Goal: Task Accomplishment & Management: Complete application form

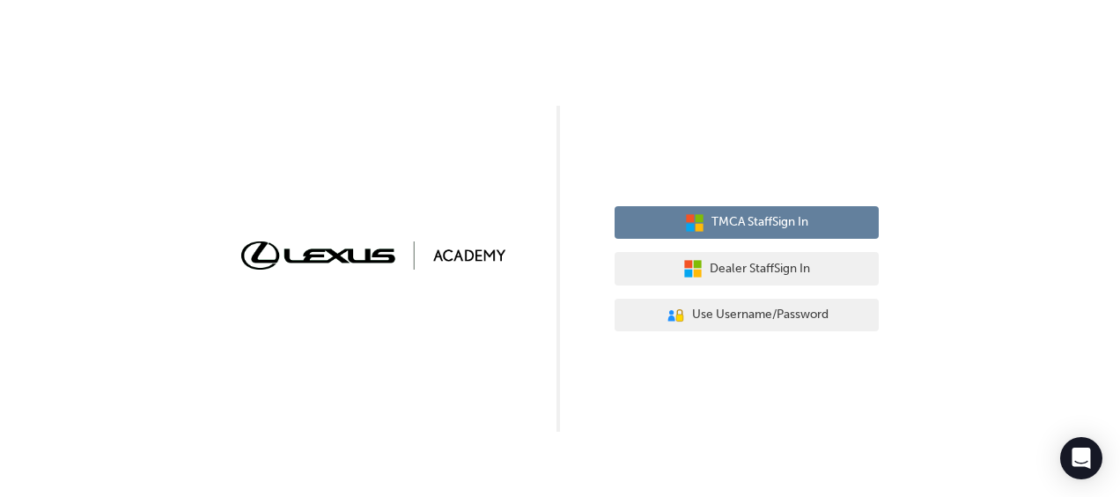
click at [780, 218] on span "TMCA Staff Sign In" at bounding box center [759, 222] width 97 height 20
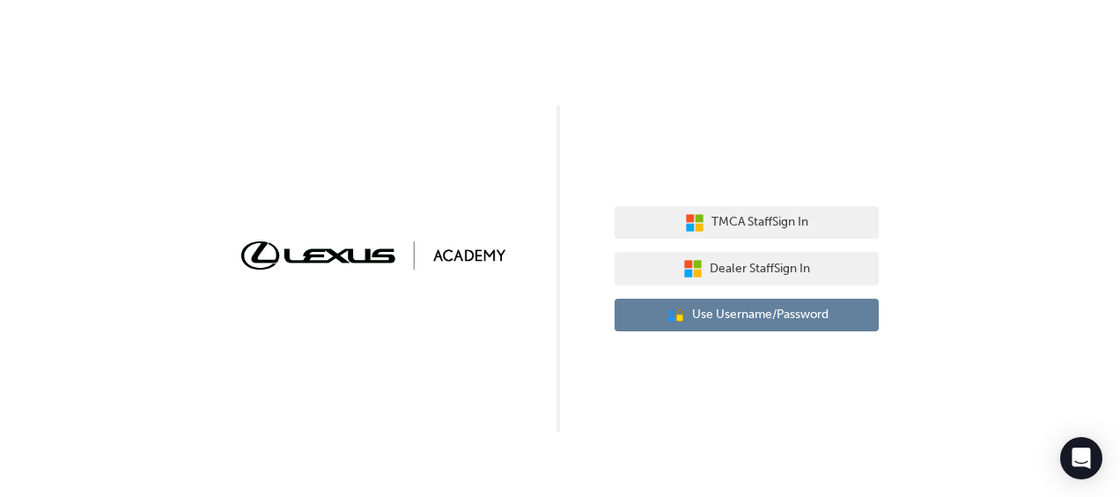
click at [738, 316] on span "Use Username/Password" at bounding box center [760, 315] width 136 height 20
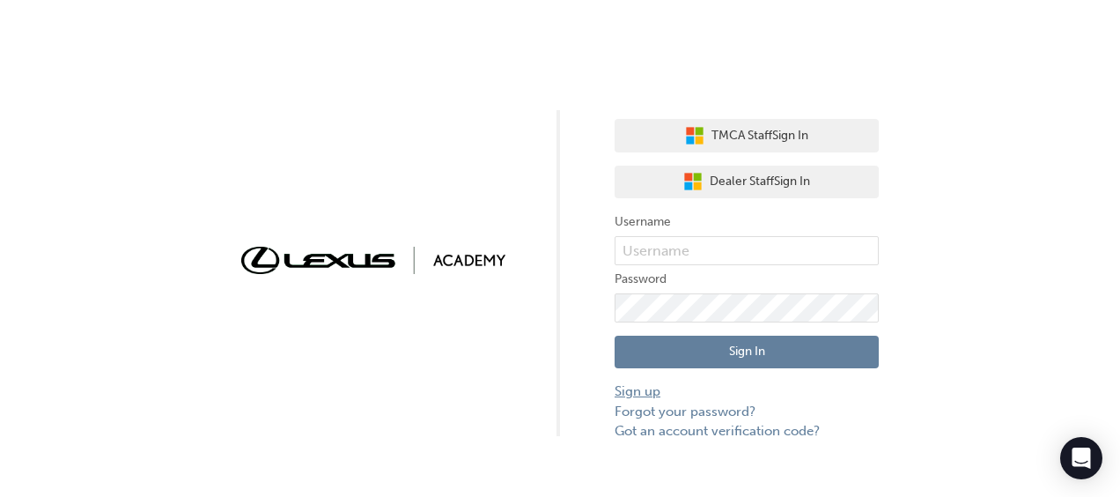
click at [647, 392] on link "Sign up" at bounding box center [747, 391] width 264 height 20
